Goal: Ask a question

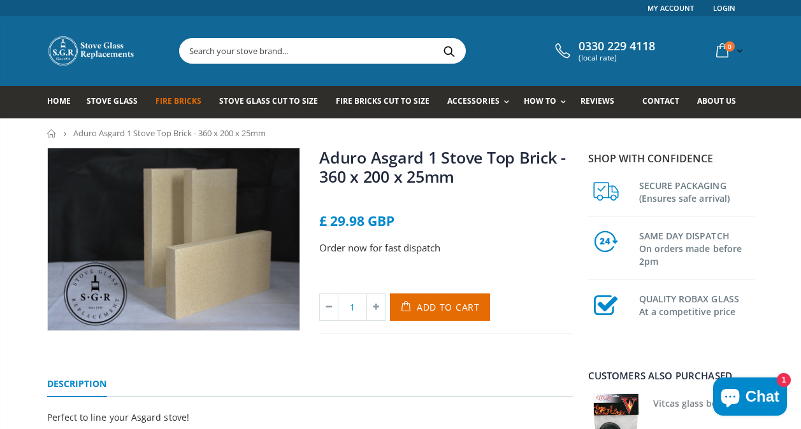
click at [187, 100] on span "Fire Bricks" at bounding box center [178, 101] width 46 height 11
click at [662, 104] on span "Contact" at bounding box center [660, 101] width 37 height 11
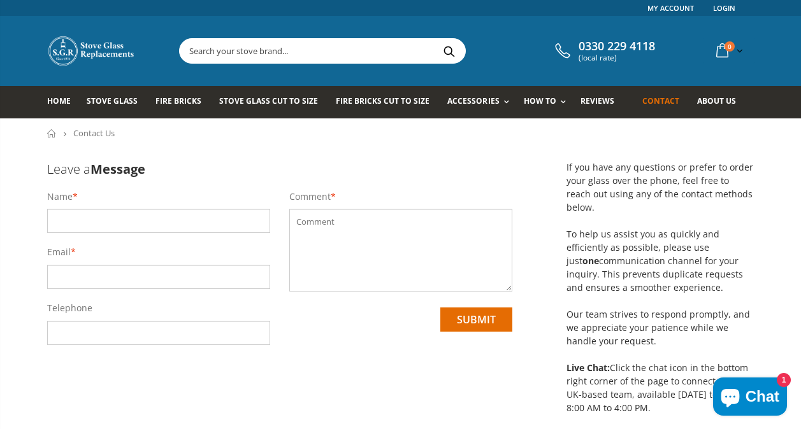
click at [240, 229] on input "text" at bounding box center [158, 221] width 223 height 24
click at [208, 227] on input "text" at bounding box center [158, 221] width 223 height 24
type input "Mr Gavin Dillistone"
type input "gavin.dillistone@gmail.com"
type input "07706075460"
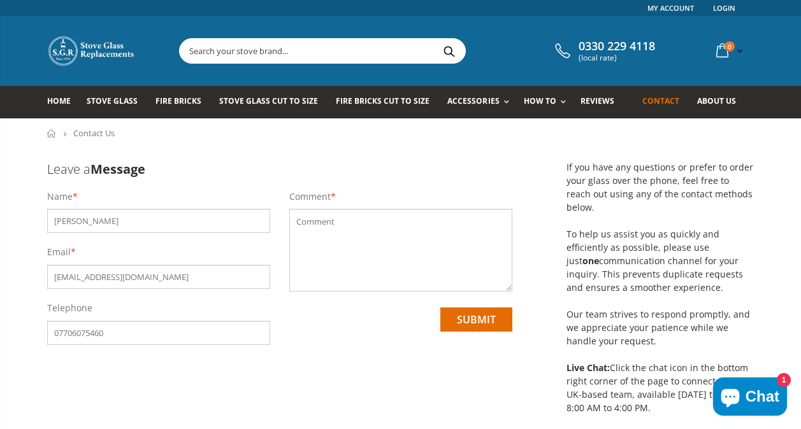
click at [314, 240] on textarea at bounding box center [400, 250] width 223 height 83
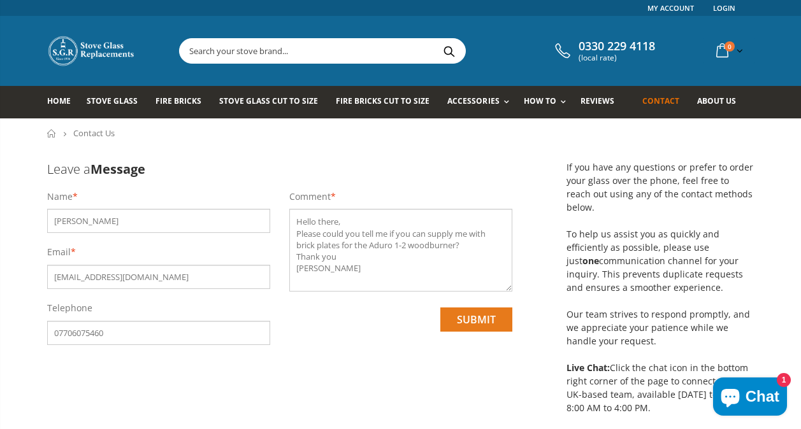
type textarea "Hello there, Please could you tell me if you can supply me with brick plates fo…"
click at [473, 318] on input "submit" at bounding box center [476, 320] width 72 height 24
